Goal: Navigation & Orientation: Find specific page/section

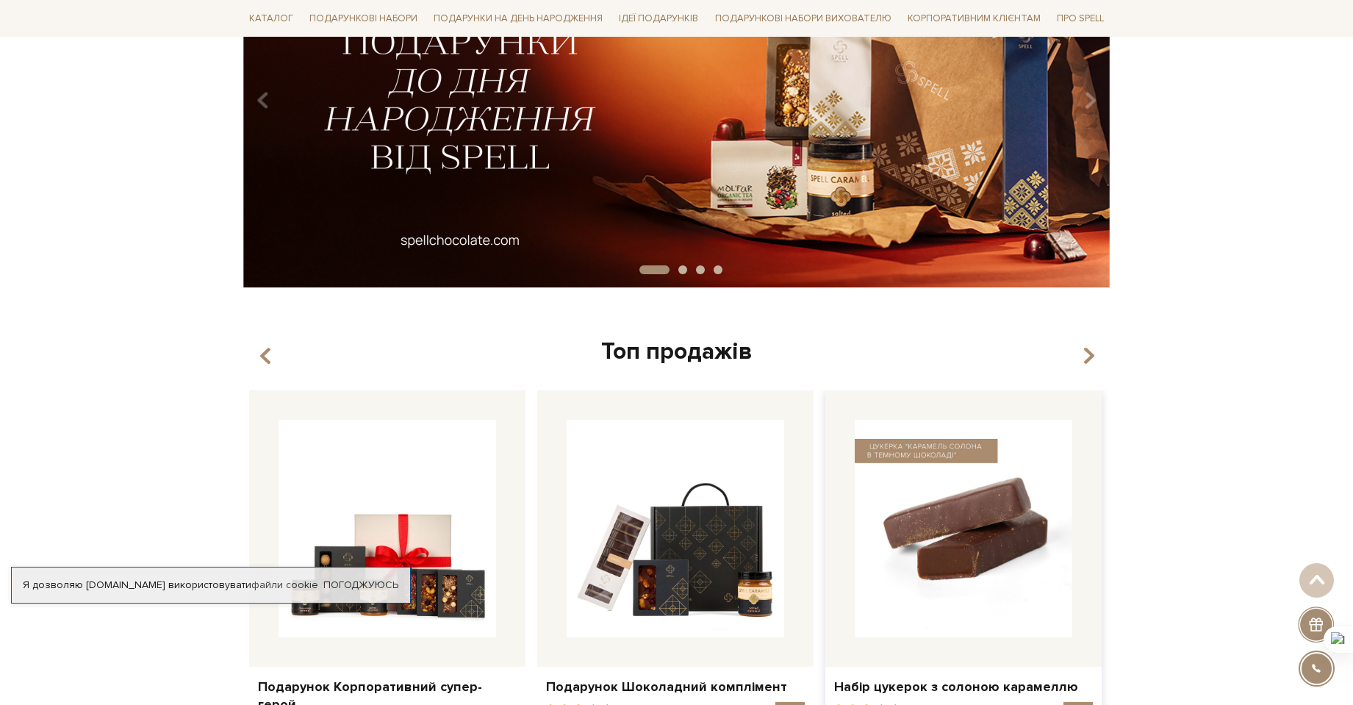
scroll to position [221, 0]
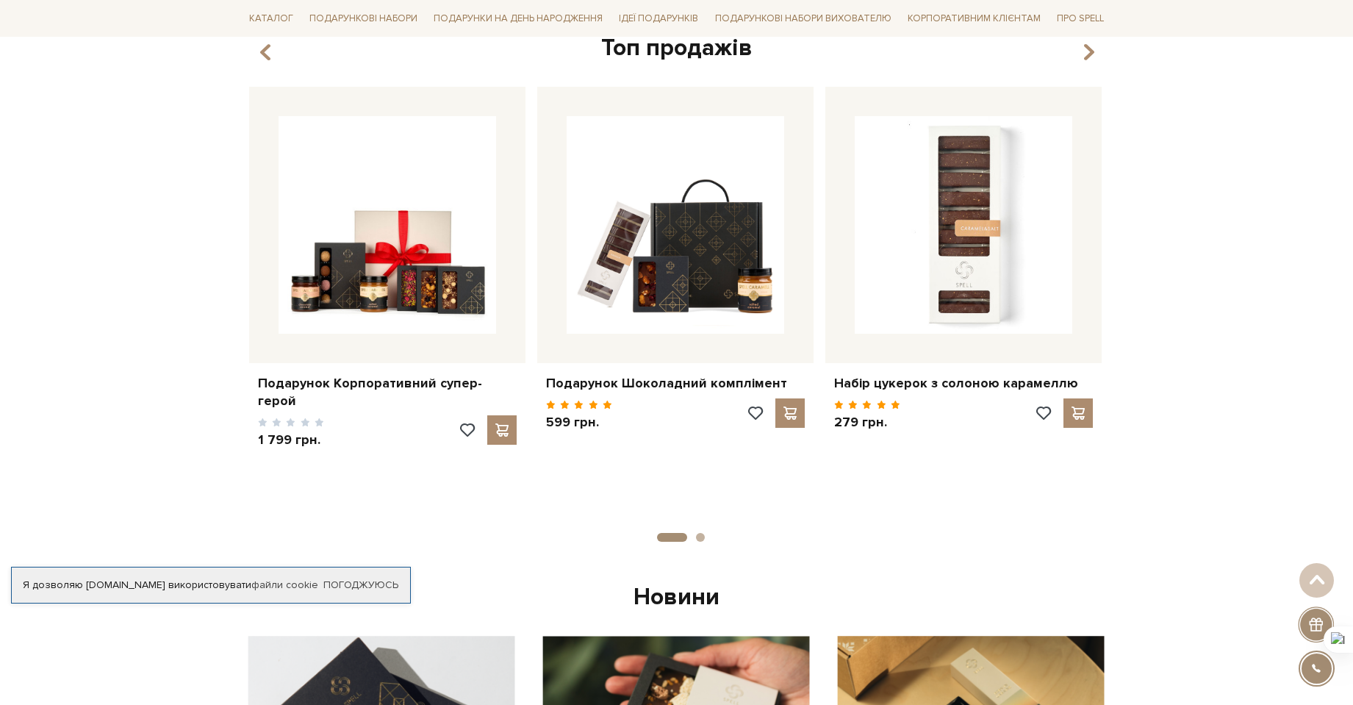
drag, startPoint x: 1199, startPoint y: 188, endPoint x: 1188, endPoint y: 328, distance: 140.1
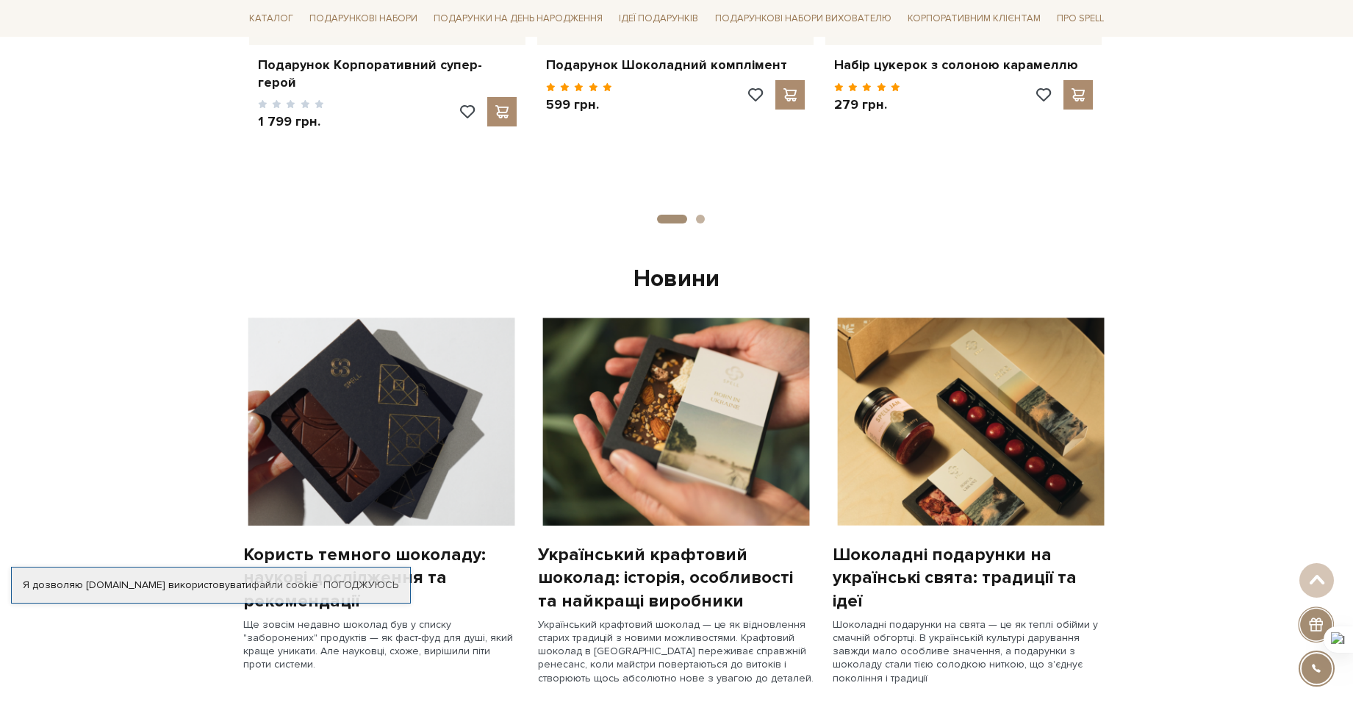
drag, startPoint x: 1170, startPoint y: 399, endPoint x: 1166, endPoint y: 480, distance: 80.9
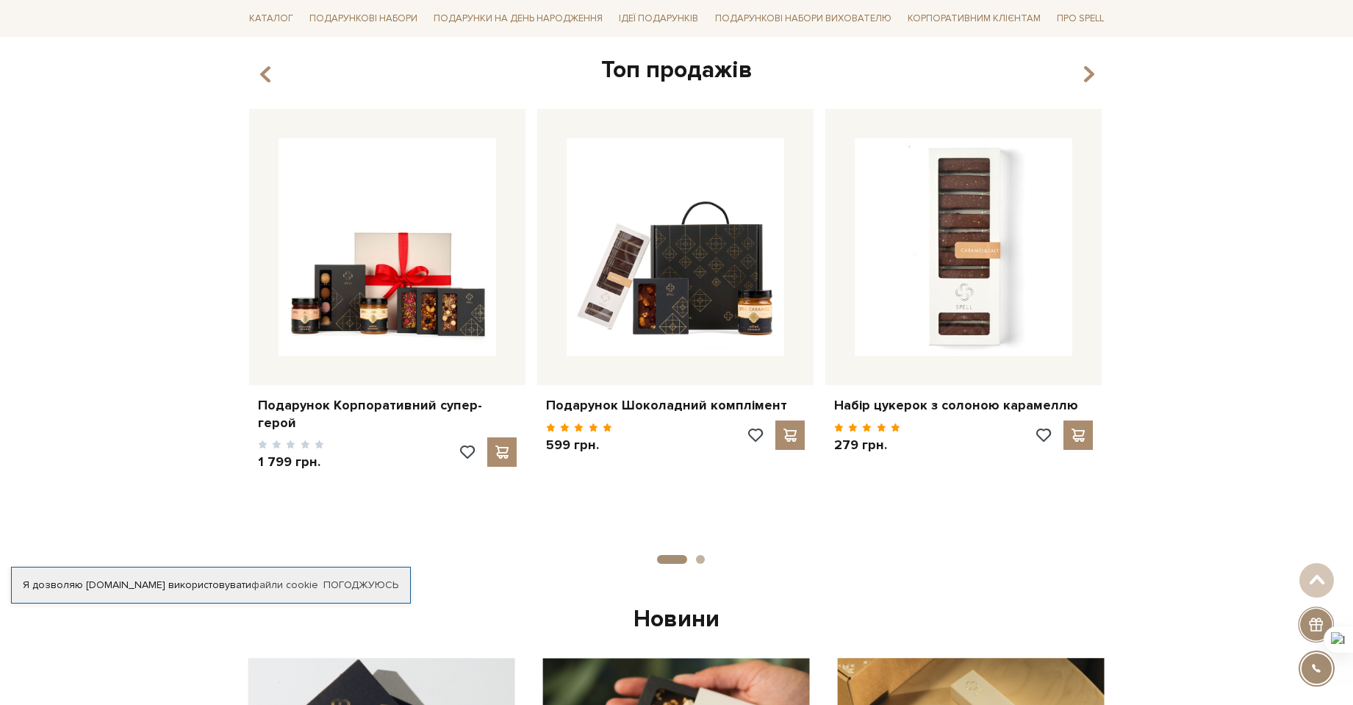
scroll to position [0, 0]
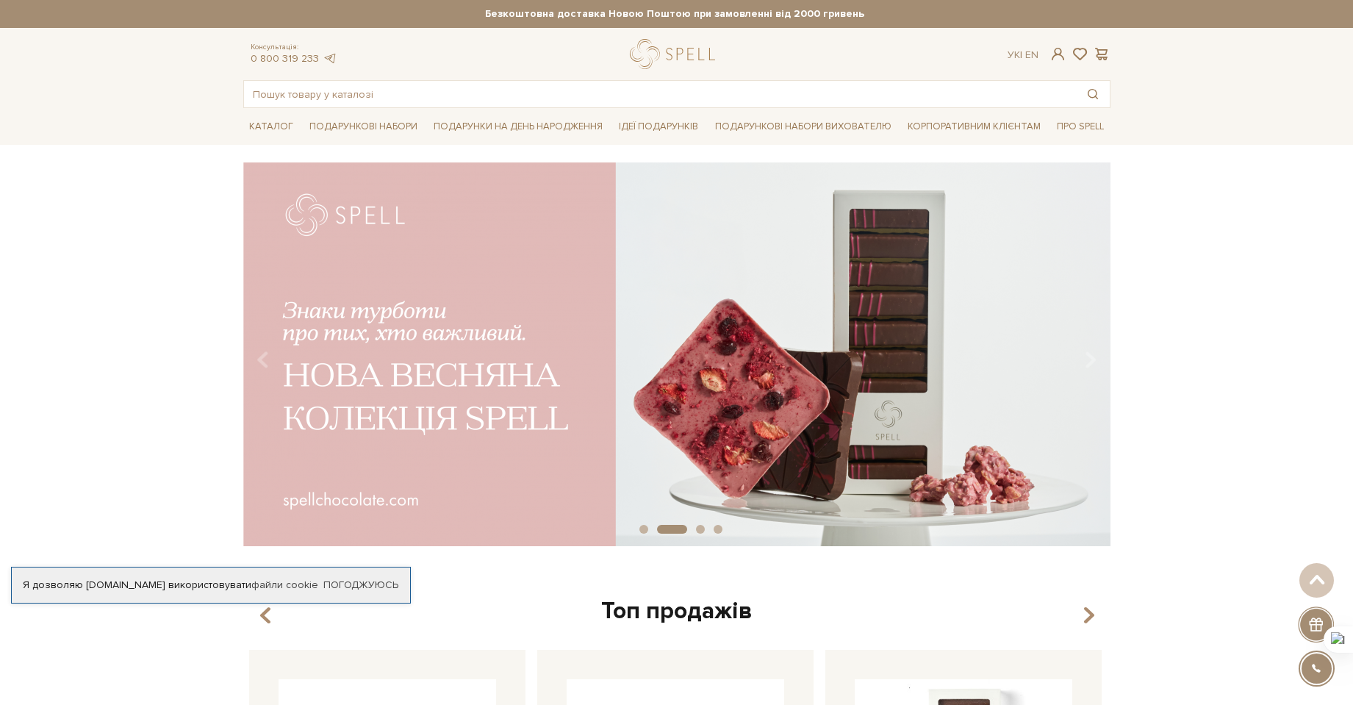
drag, startPoint x: 1191, startPoint y: 381, endPoint x: 1200, endPoint y: 213, distance: 167.8
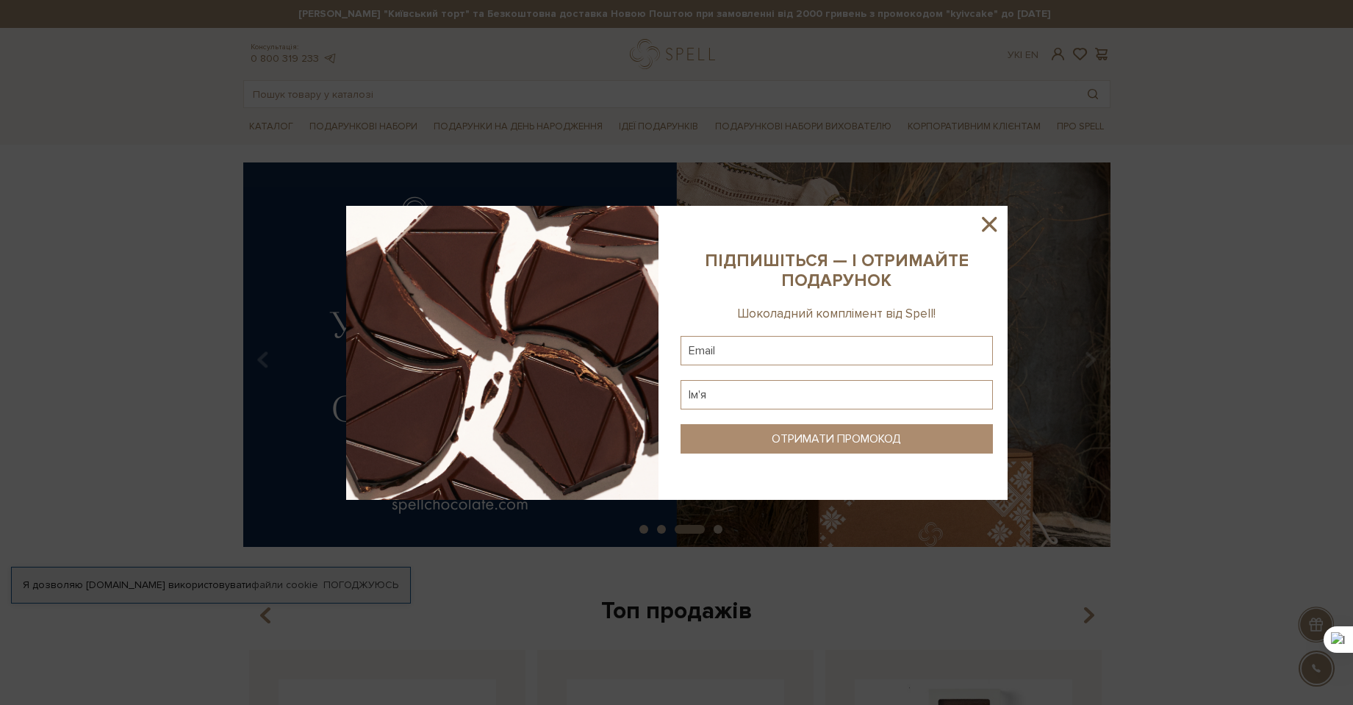
click at [998, 226] on icon at bounding box center [989, 224] width 25 height 25
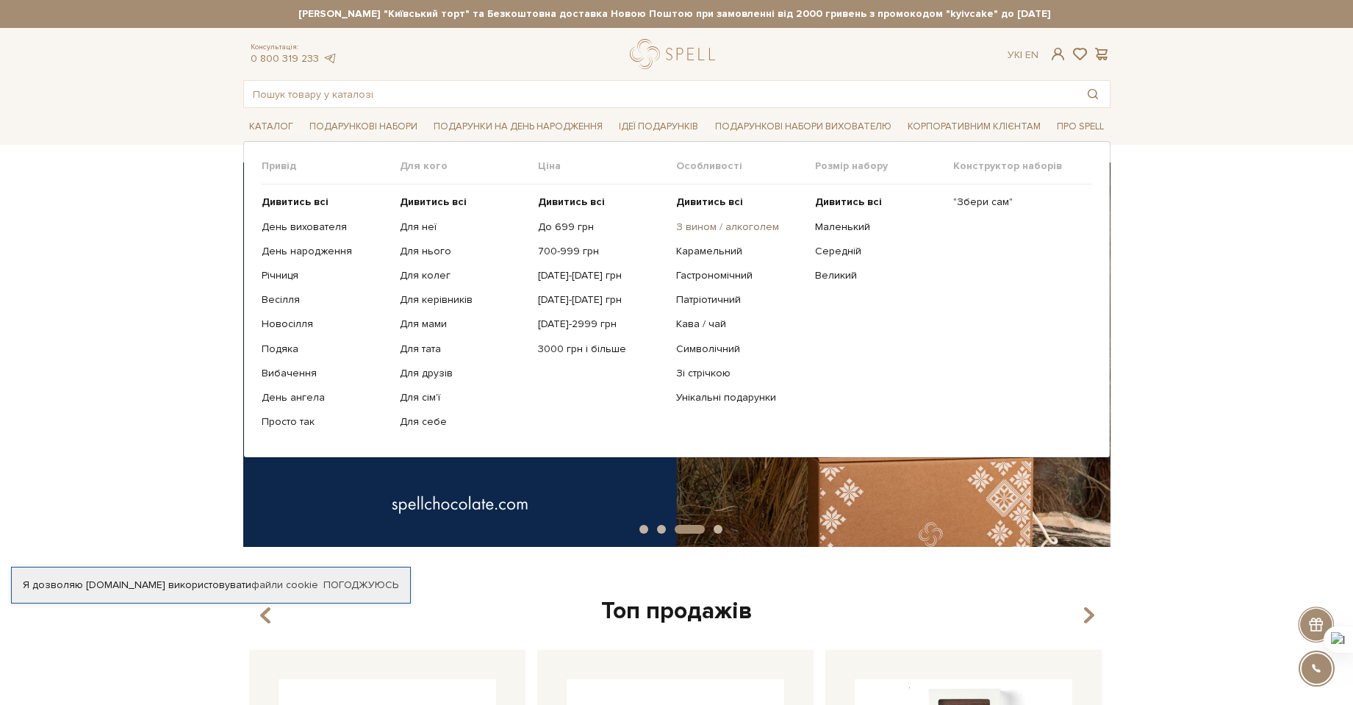
click at [702, 233] on link "З вином / алкоголем" at bounding box center [739, 227] width 127 height 13
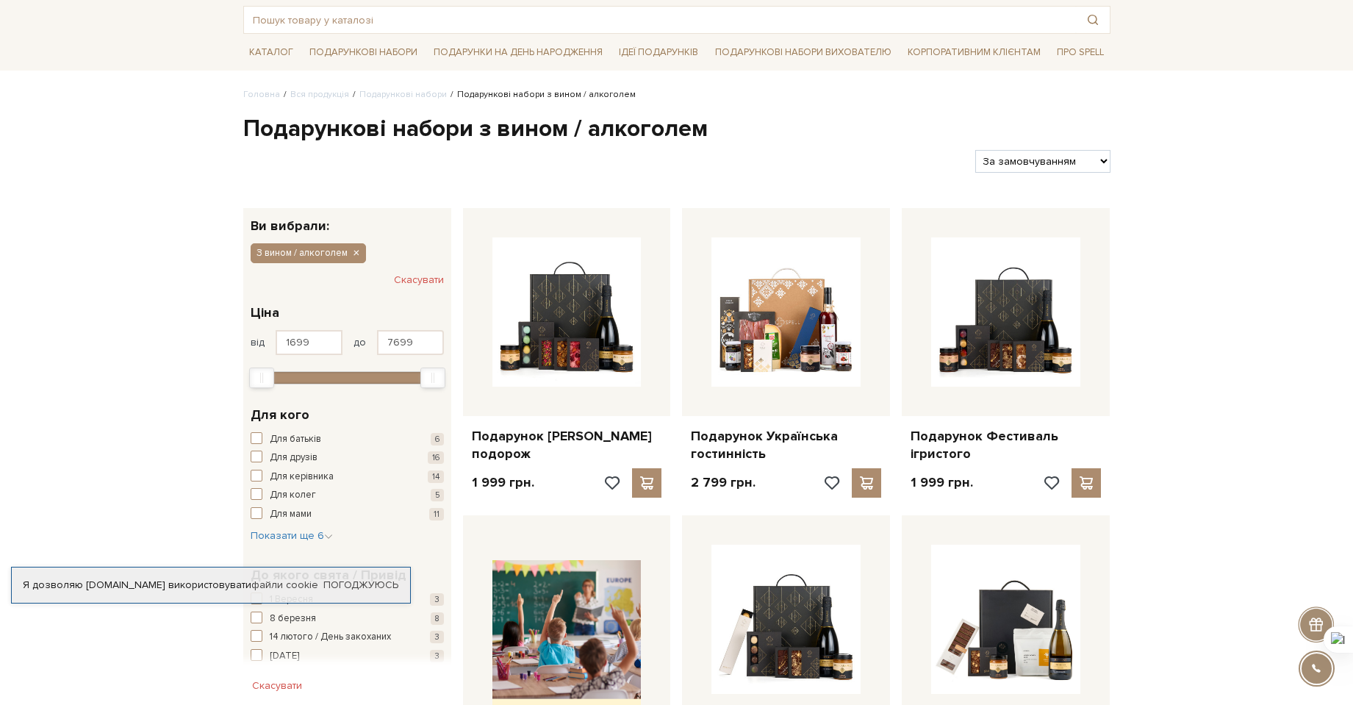
drag, startPoint x: 1175, startPoint y: 241, endPoint x: 1189, endPoint y: 312, distance: 71.9
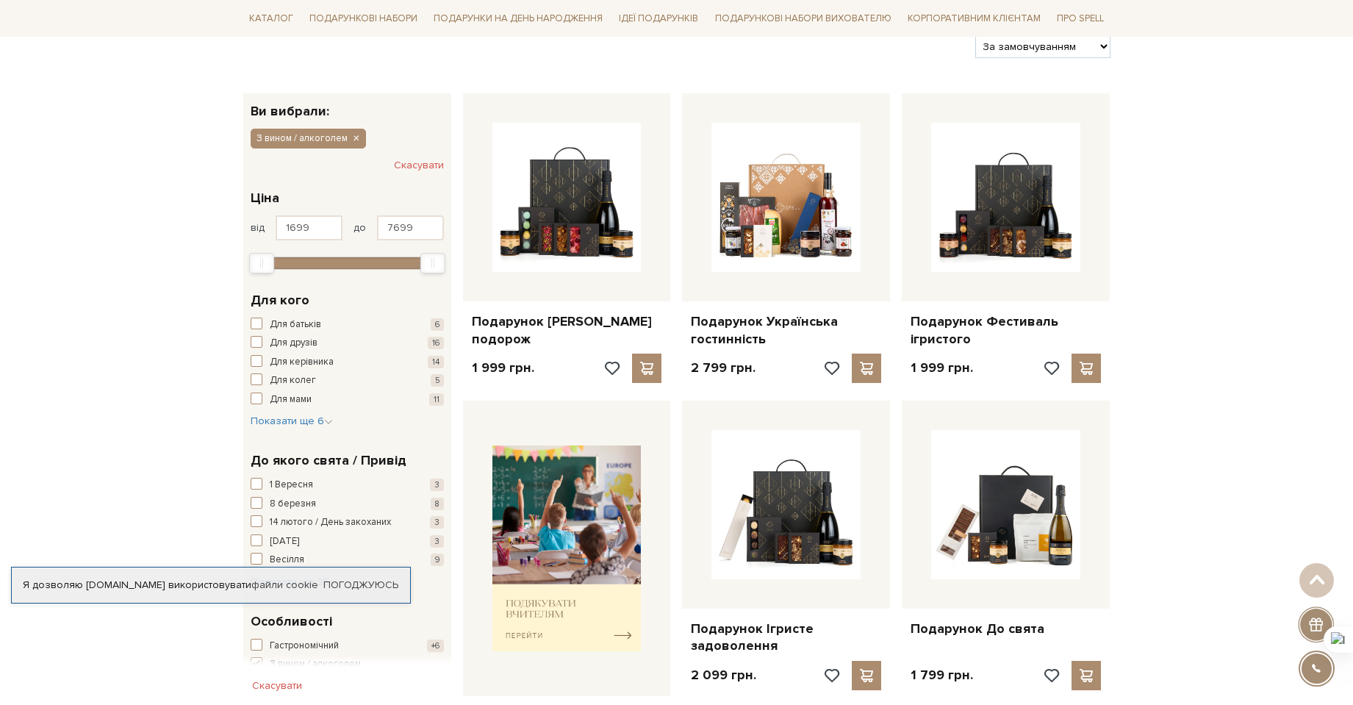
scroll to position [260, 0]
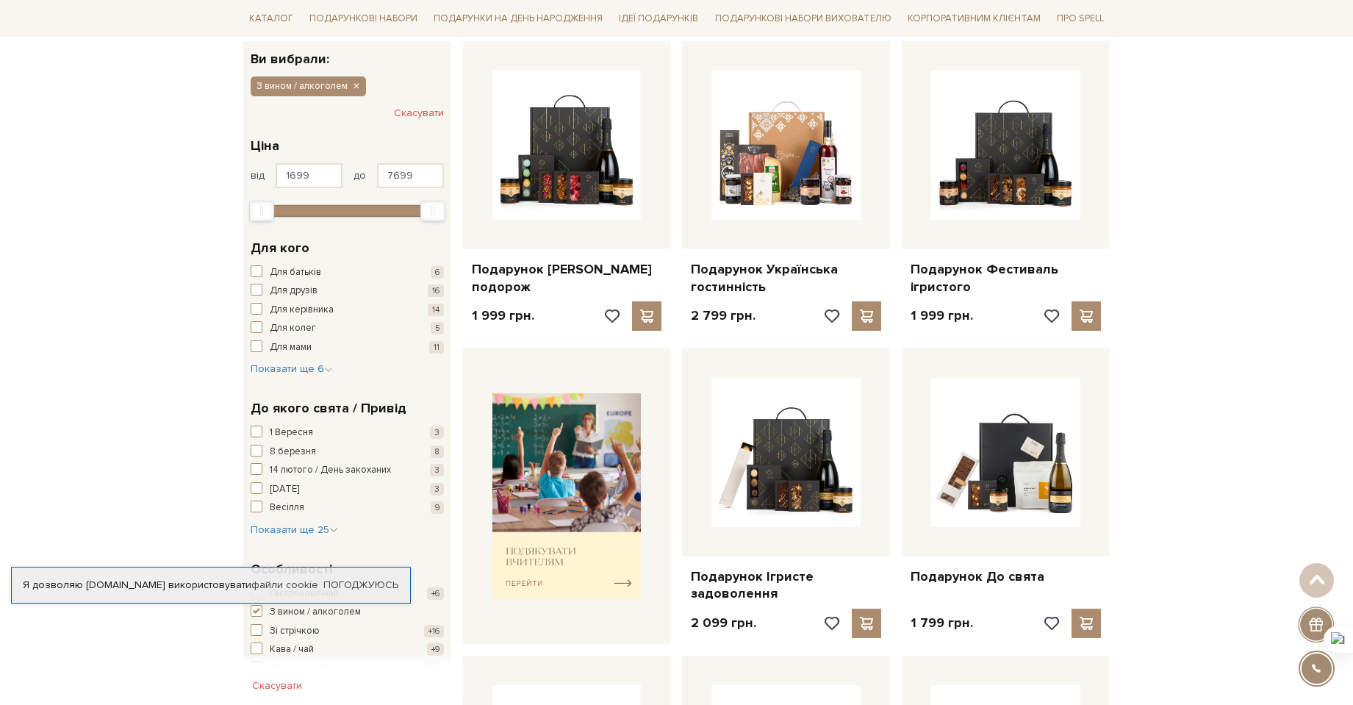
drag, startPoint x: 1183, startPoint y: 252, endPoint x: 1177, endPoint y: 326, distance: 73.8
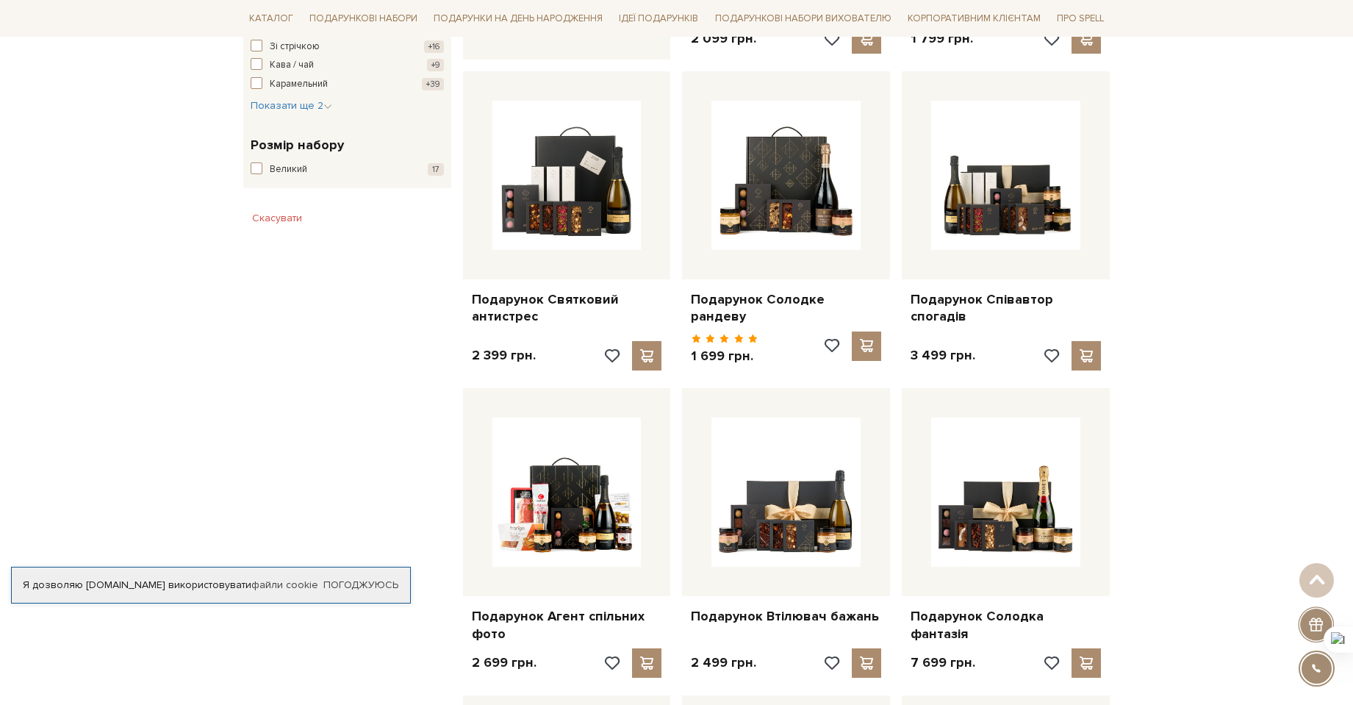
drag, startPoint x: 1165, startPoint y: 365, endPoint x: 1169, endPoint y: 474, distance: 109.6
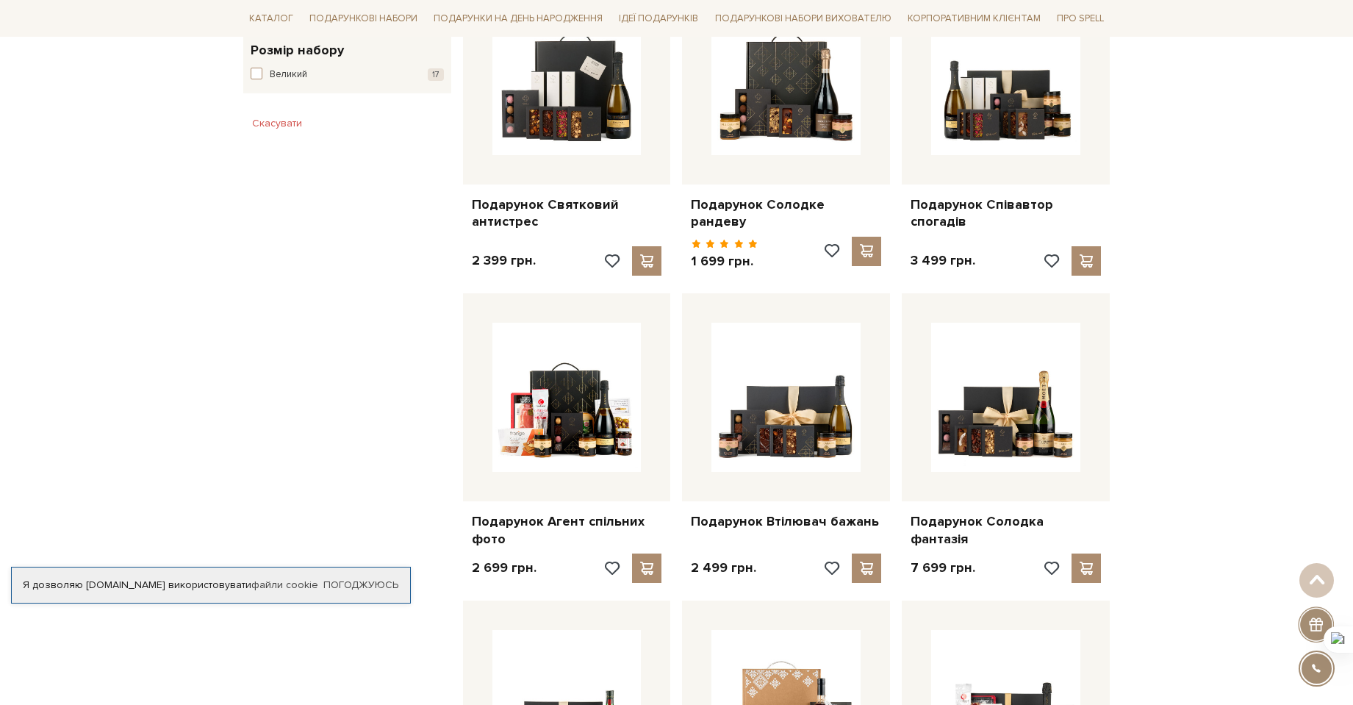
scroll to position [0, 0]
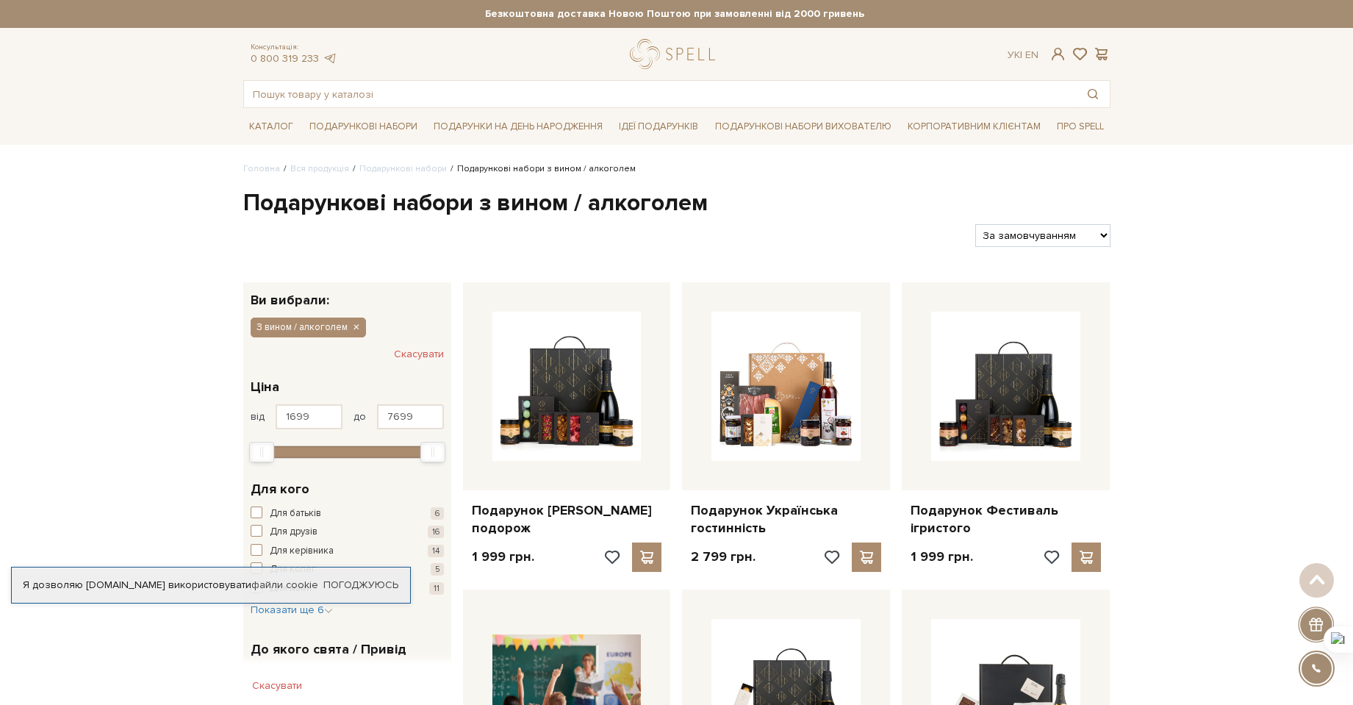
drag, startPoint x: 1175, startPoint y: 323, endPoint x: 942, endPoint y: 236, distance: 247.9
click at [976, 130] on link "Корпоративним клієнтам" at bounding box center [974, 126] width 145 height 25
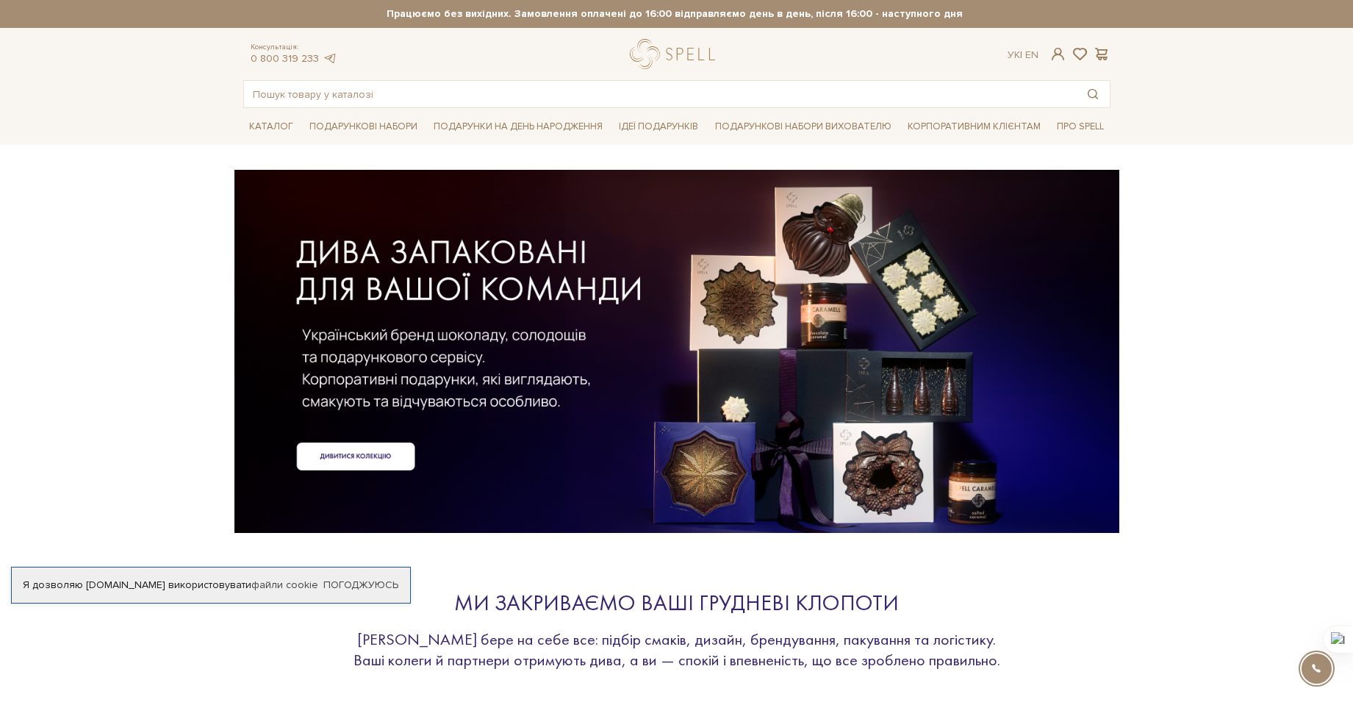
drag, startPoint x: 951, startPoint y: 225, endPoint x: 961, endPoint y: 312, distance: 88.1
drag, startPoint x: 961, startPoint y: 411, endPoint x: 953, endPoint y: 459, distance: 49.1
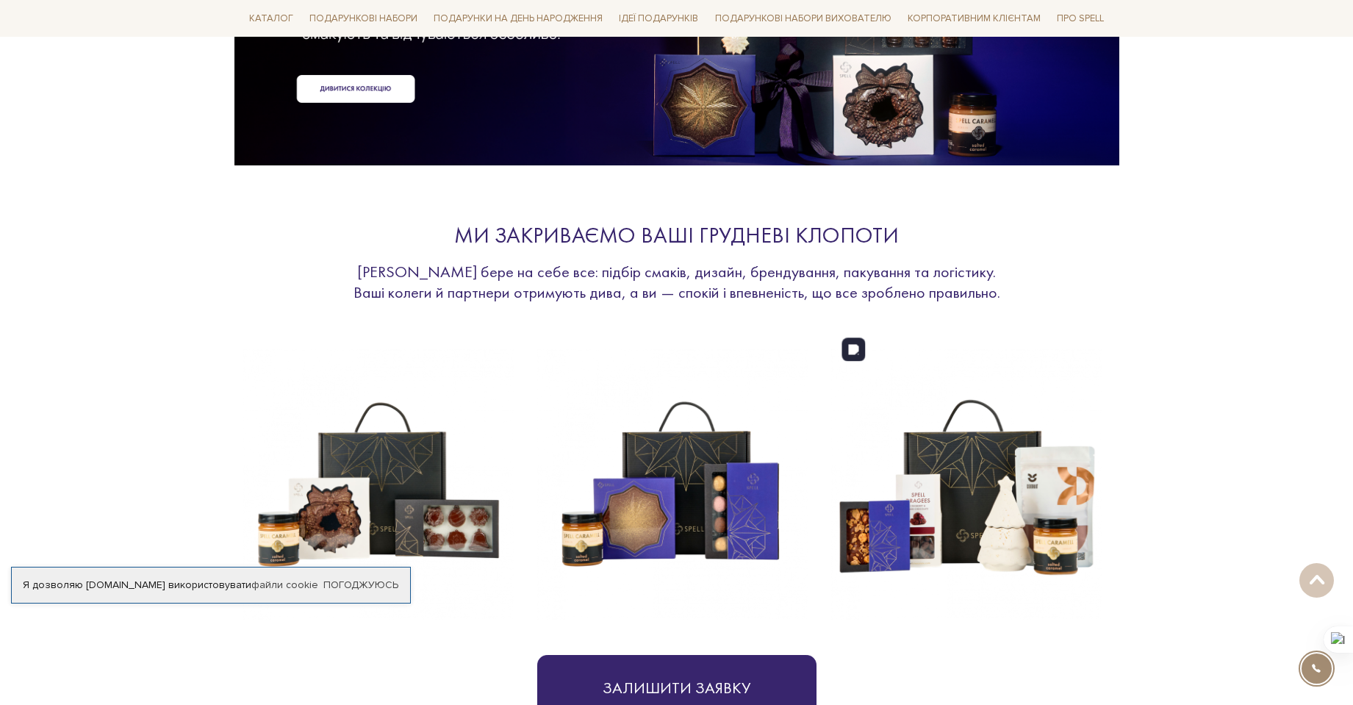
scroll to position [662, 0]
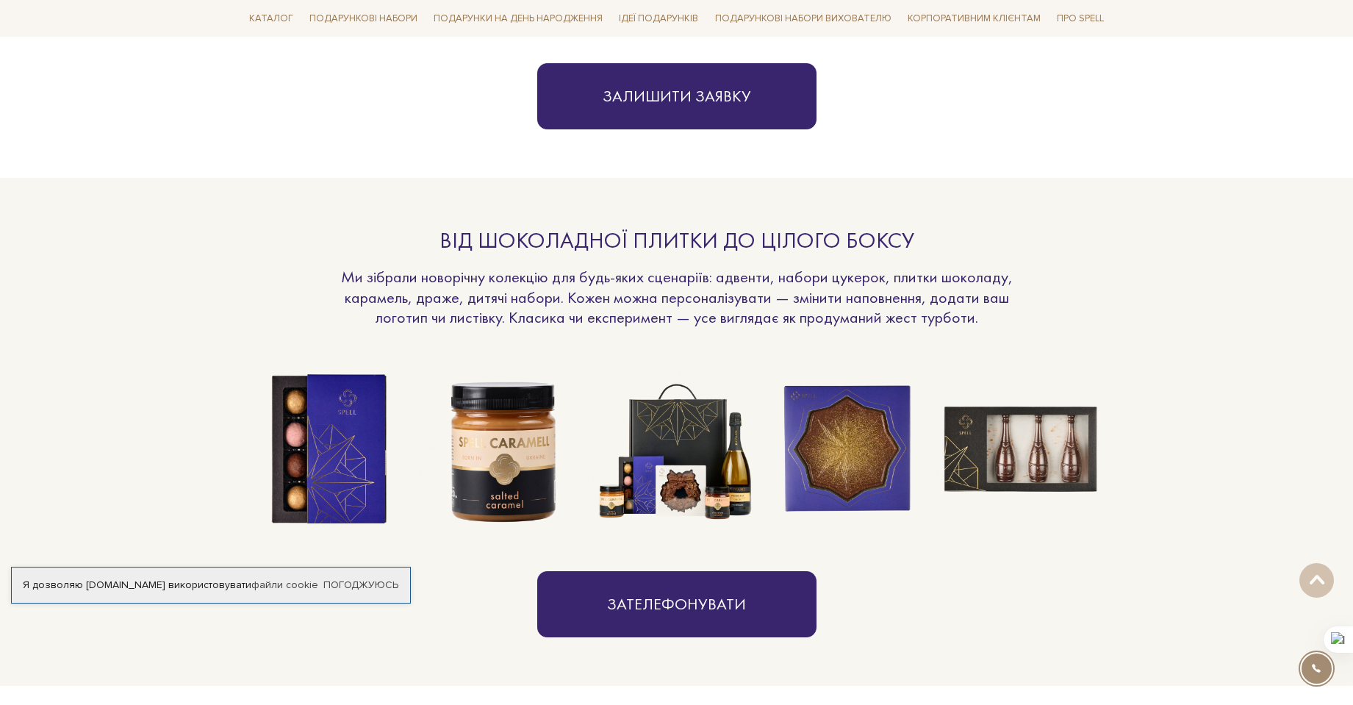
drag, startPoint x: 1211, startPoint y: 331, endPoint x: 1205, endPoint y: 476, distance: 144.9
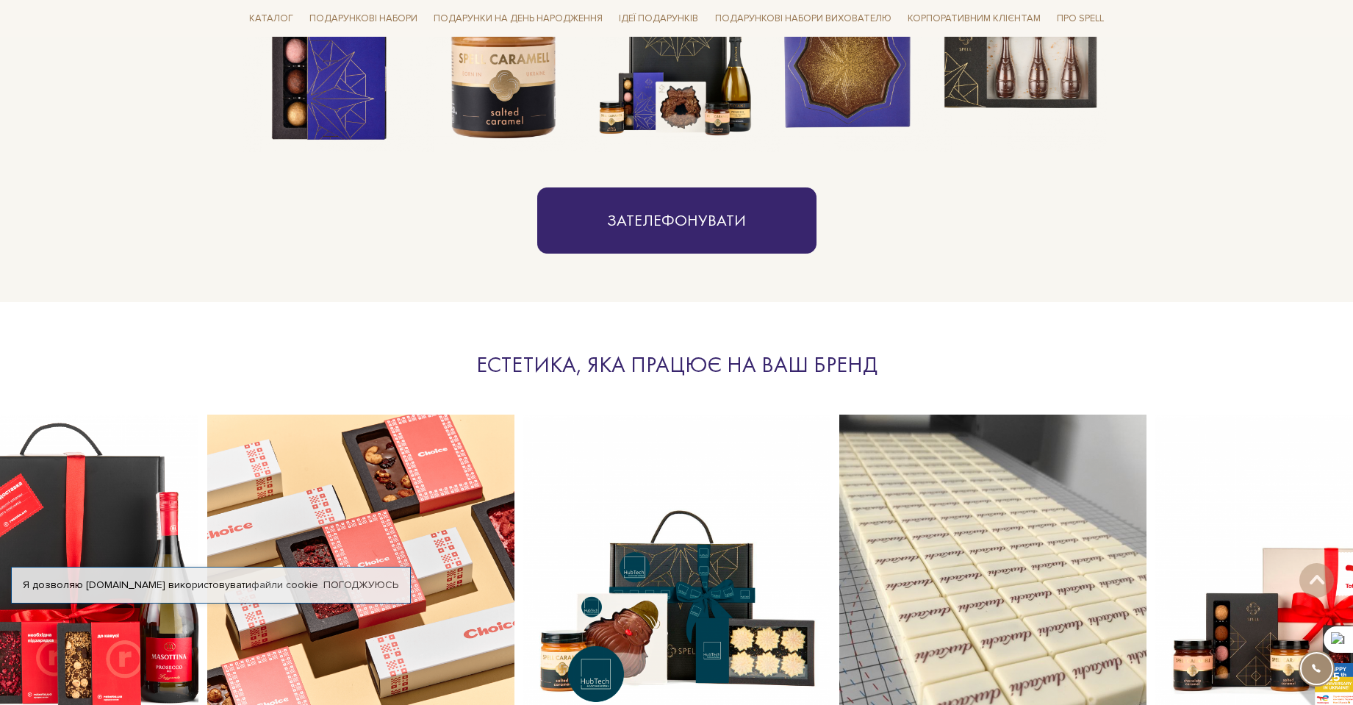
scroll to position [1586, 0]
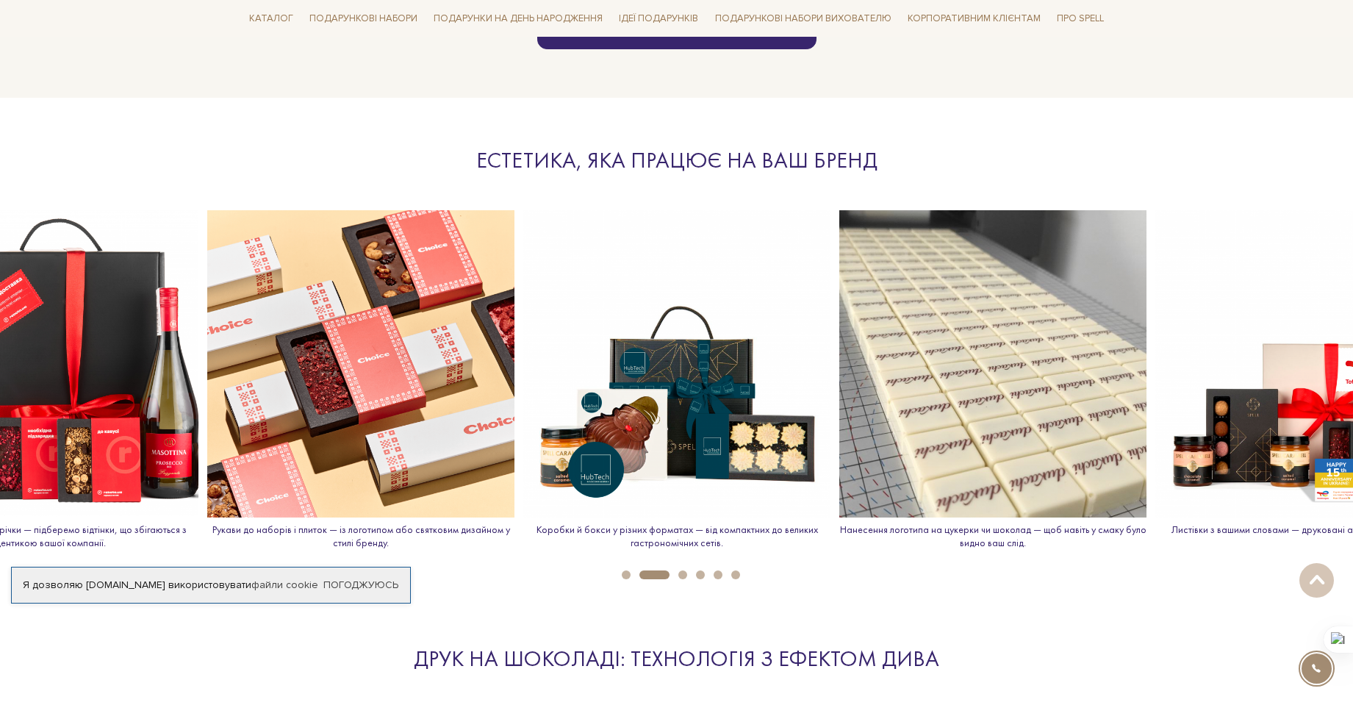
drag, startPoint x: 1250, startPoint y: 369, endPoint x: 1211, endPoint y: 502, distance: 138.6
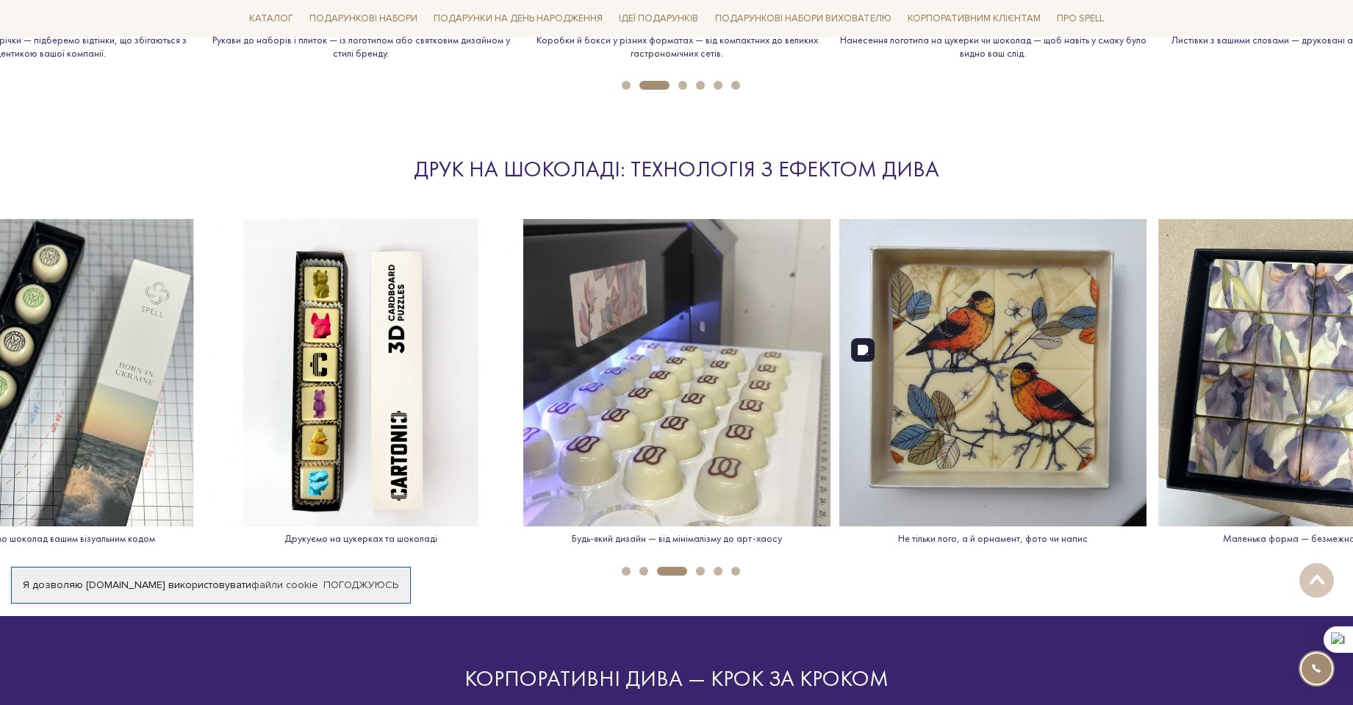
drag, startPoint x: 946, startPoint y: 656, endPoint x: 938, endPoint y: 704, distance: 49.2
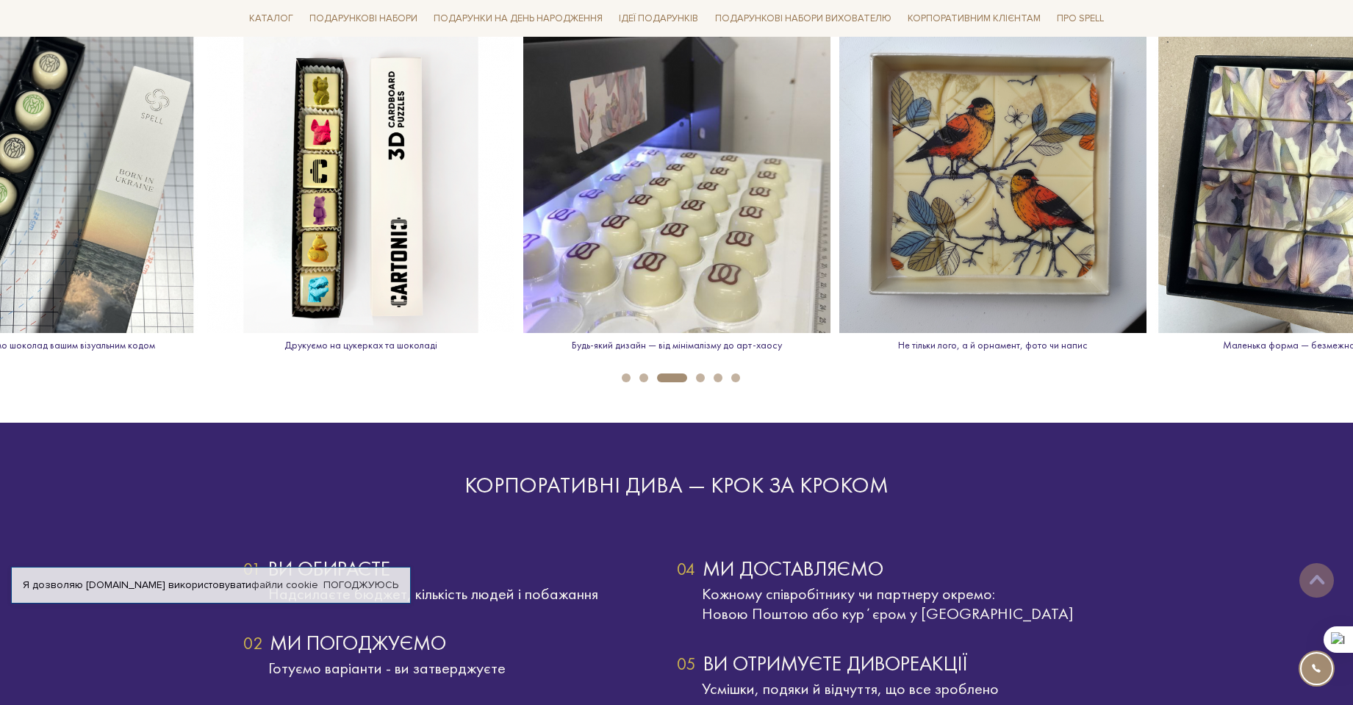
scroll to position [2219, 0]
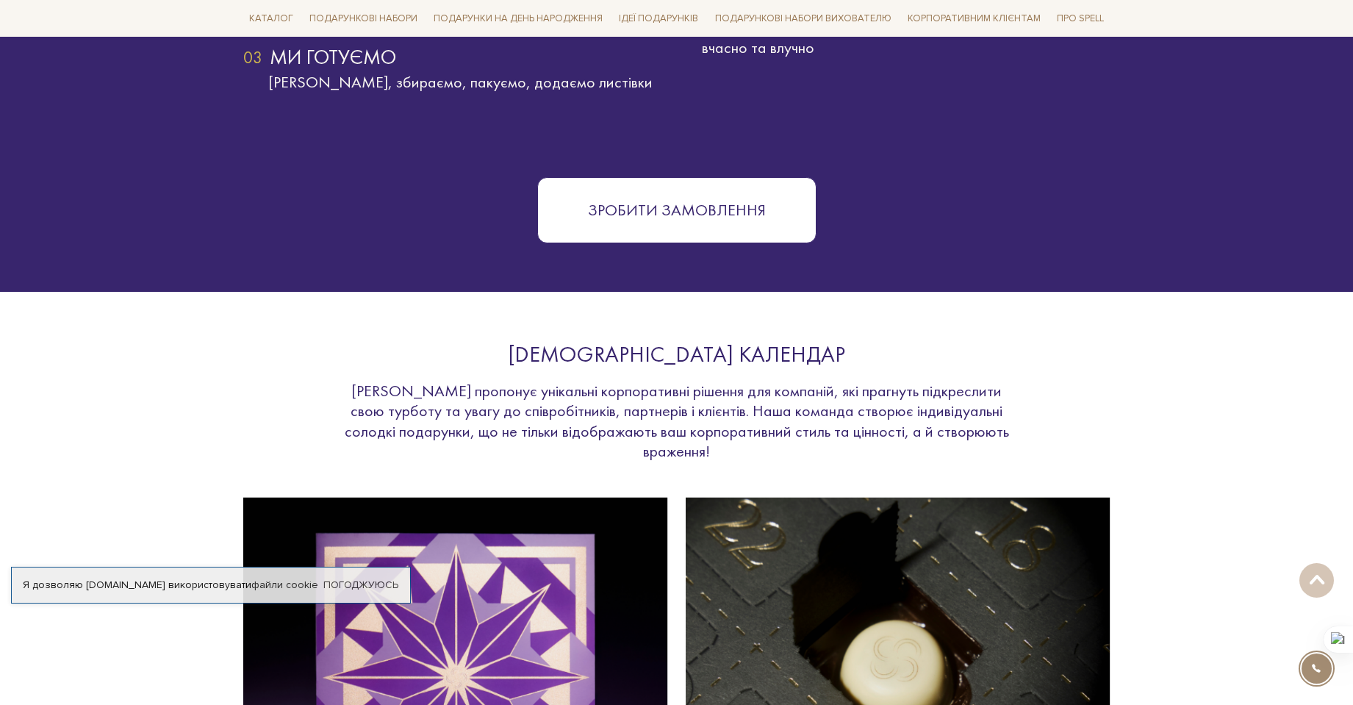
drag, startPoint x: 994, startPoint y: 521, endPoint x: 978, endPoint y: 690, distance: 169.8
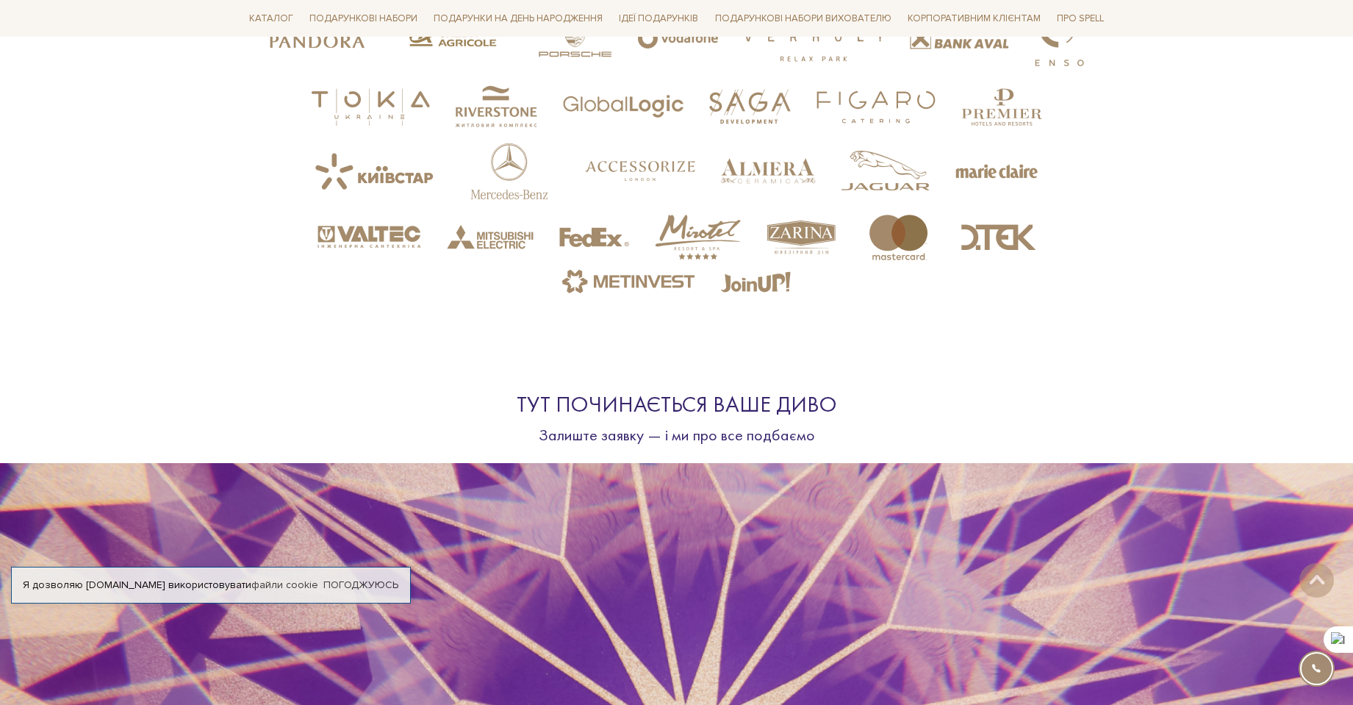
drag, startPoint x: 1117, startPoint y: 404, endPoint x: 1106, endPoint y: 456, distance: 53.2
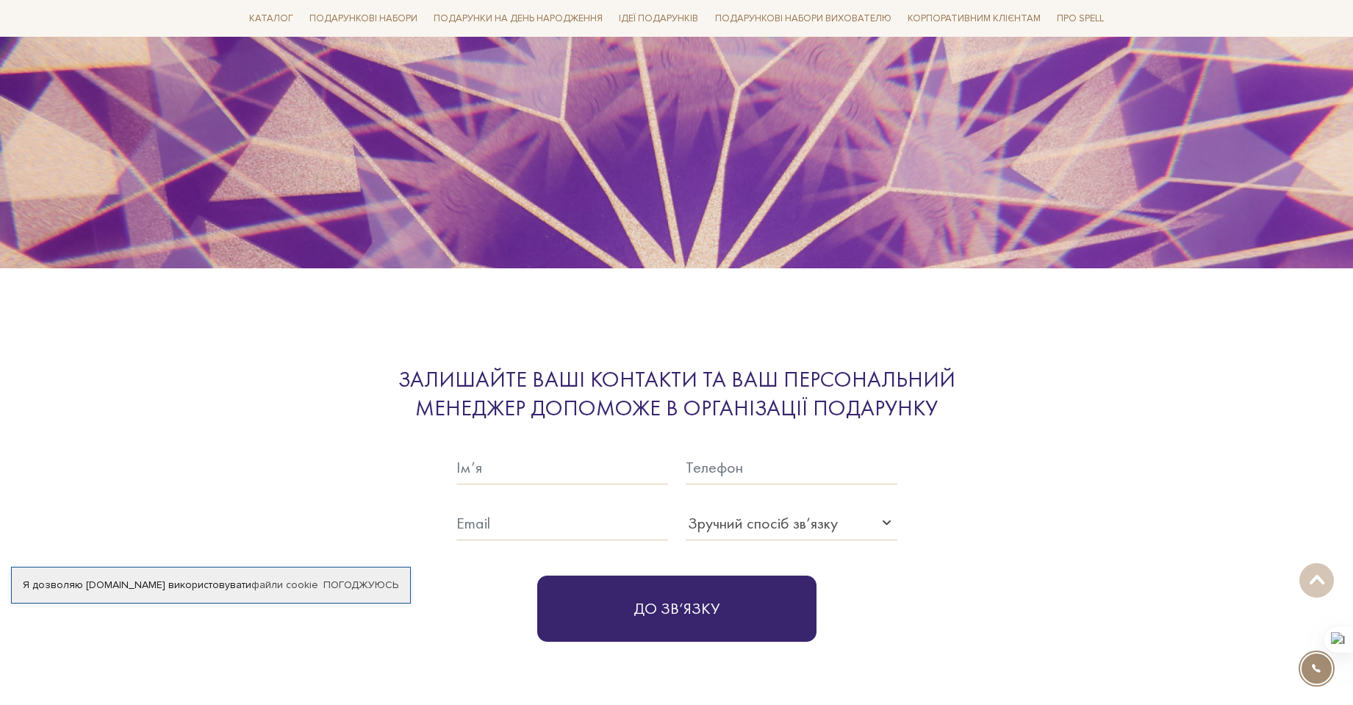
drag, startPoint x: 1069, startPoint y: 258, endPoint x: 1039, endPoint y: 413, distance: 157.9
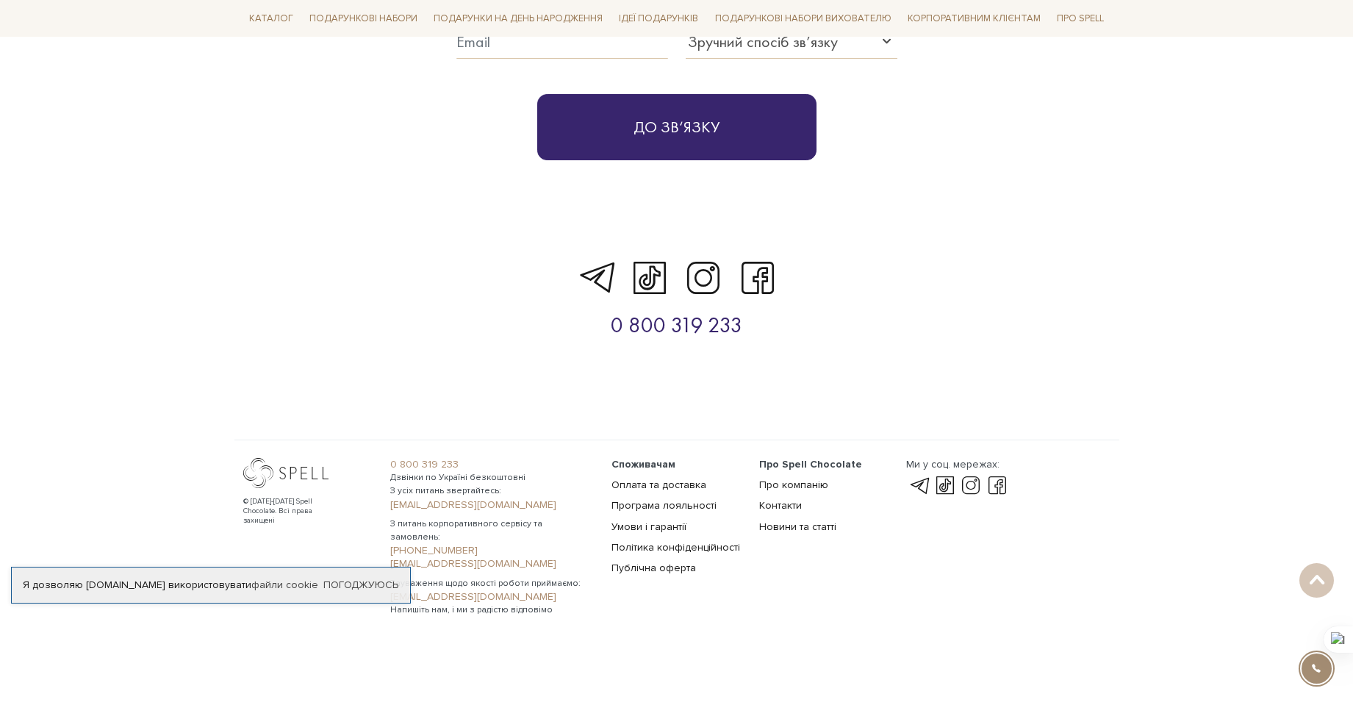
drag, startPoint x: 1081, startPoint y: 393, endPoint x: 1061, endPoint y: 512, distance: 120.7
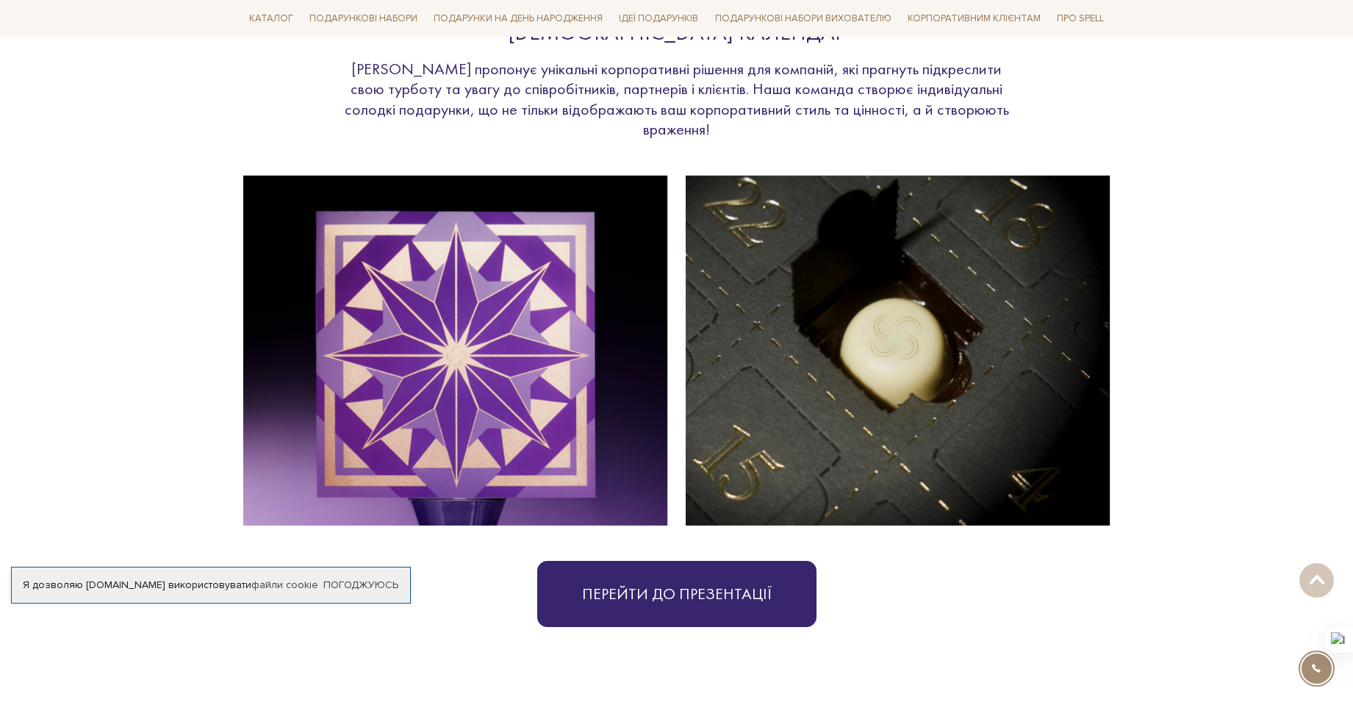
scroll to position [686, 0]
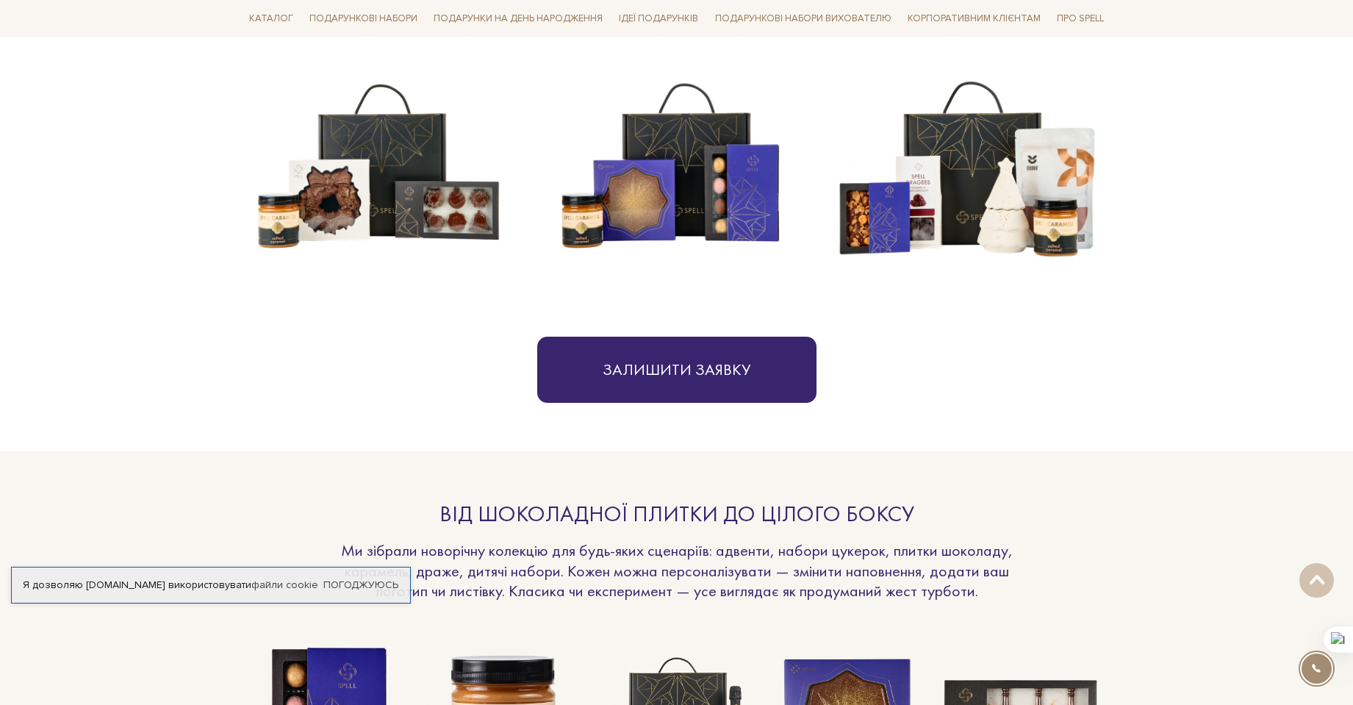
drag, startPoint x: 1061, startPoint y: 512, endPoint x: 1056, endPoint y: 243, distance: 268.4
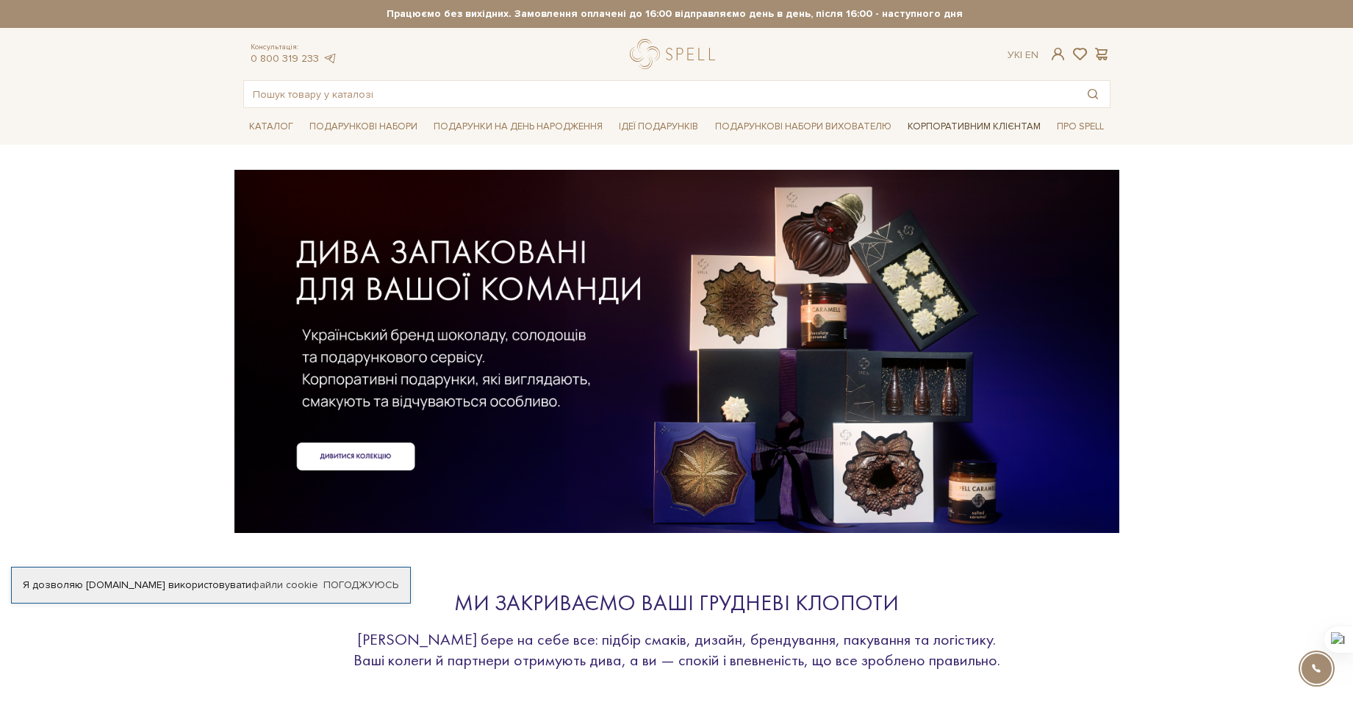
click at [917, 129] on link "Корпоративним клієнтам" at bounding box center [974, 126] width 145 height 25
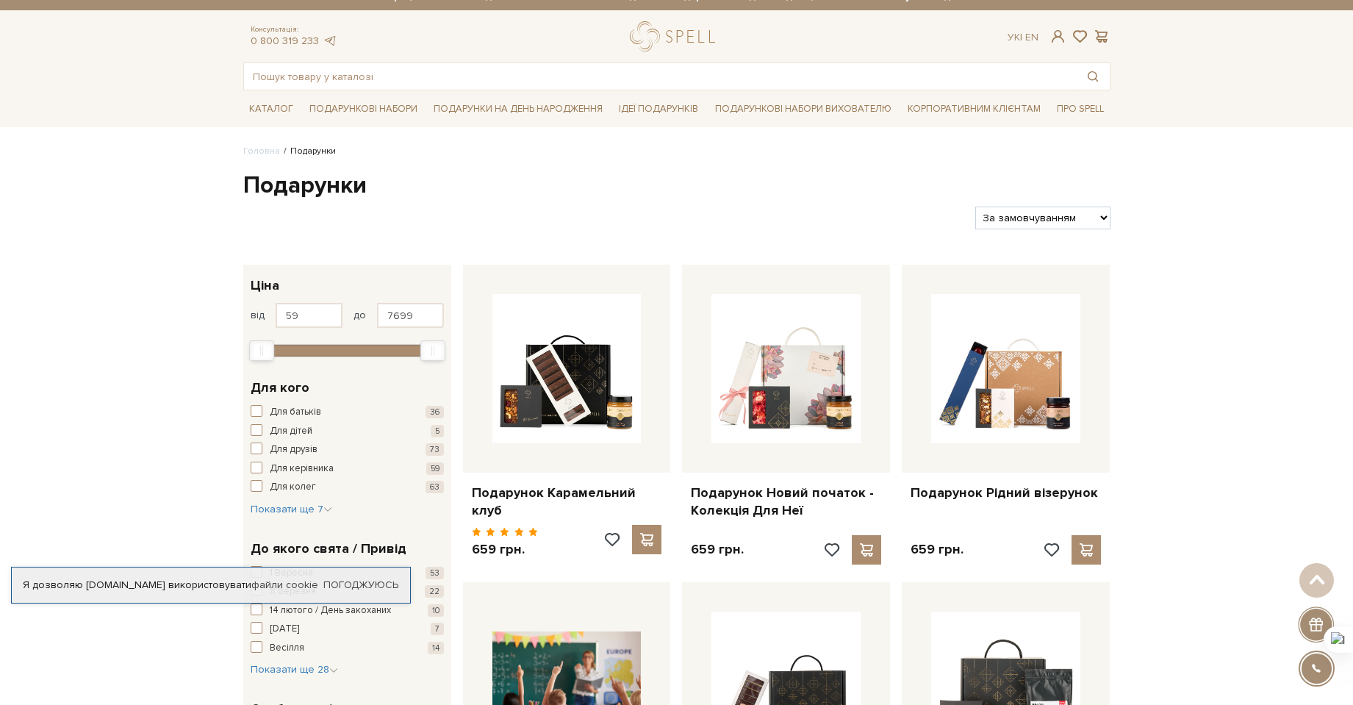
drag, startPoint x: 1208, startPoint y: 361, endPoint x: 1245, endPoint y: 237, distance: 128.8
